Goal: Task Accomplishment & Management: Manage account settings

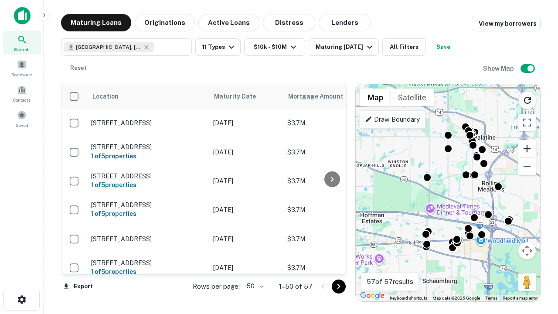
click at [527, 149] on button "Zoom in" at bounding box center [527, 148] width 17 height 17
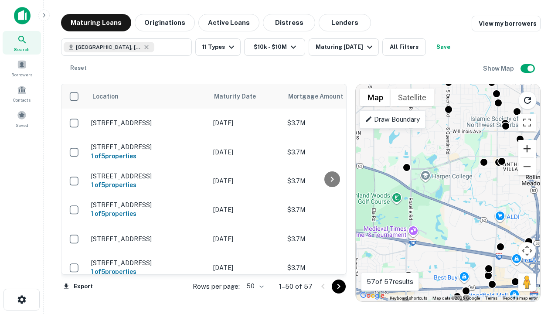
click at [527, 149] on button "Zoom in" at bounding box center [527, 148] width 17 height 17
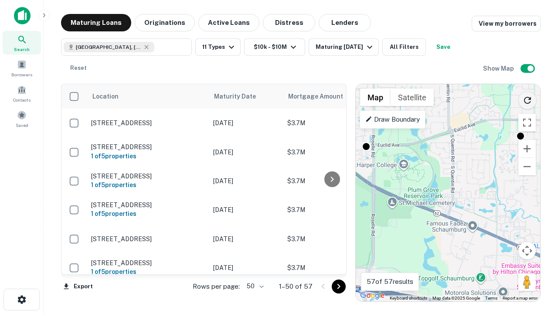
click at [528, 99] on icon "Reload search area" at bounding box center [528, 100] width 10 height 10
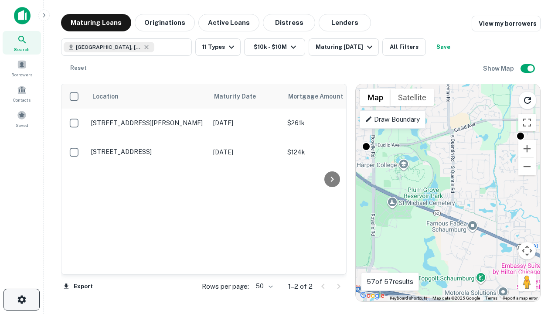
click at [21, 300] on icon "button" at bounding box center [22, 300] width 10 height 10
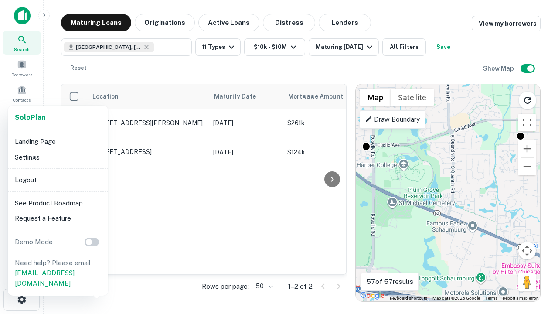
click at [58, 180] on li "Logout" at bounding box center [57, 180] width 93 height 16
